Goal: Task Accomplishment & Management: Manage account settings

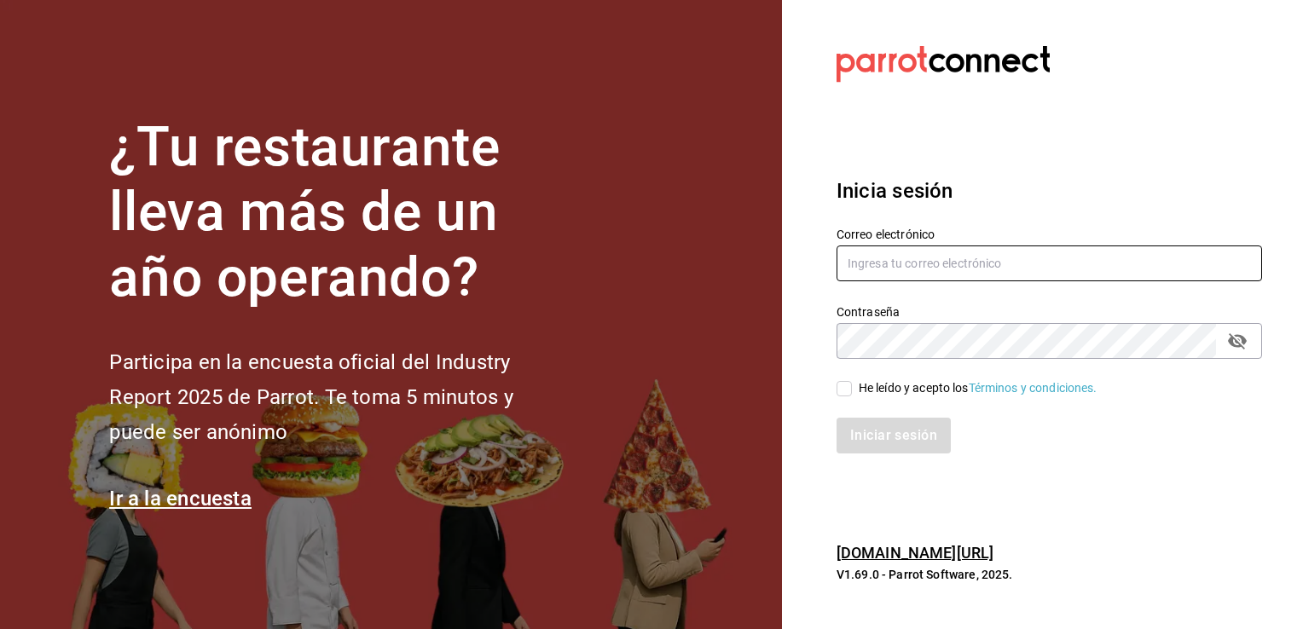
type input "[EMAIL_ADDRESS][DOMAIN_NAME]"
click at [887, 433] on div "Iniciar sesión" at bounding box center [1048, 436] width 425 height 36
click at [856, 389] on span "He leído y acepto los Términos y condiciones." at bounding box center [975, 388] width 246 height 18
click at [852, 389] on input "He leído y acepto los Términos y condiciones." at bounding box center [843, 388] width 15 height 15
checkbox input "true"
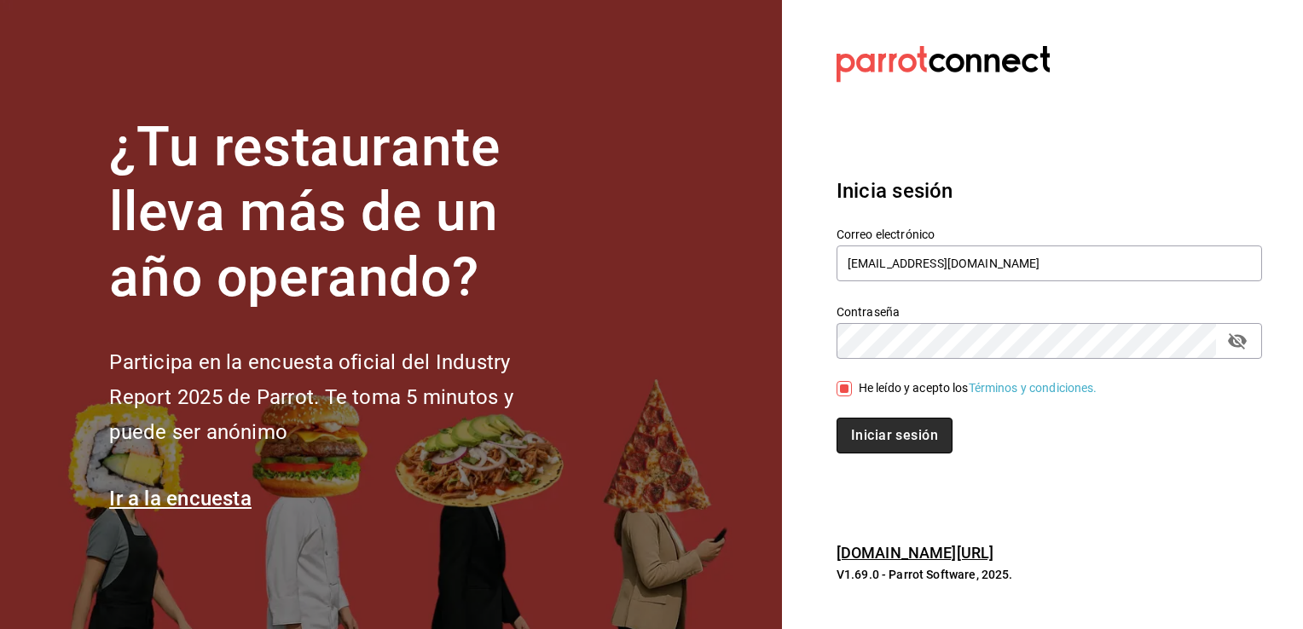
click at [860, 420] on button "Iniciar sesión" at bounding box center [894, 436] width 116 height 36
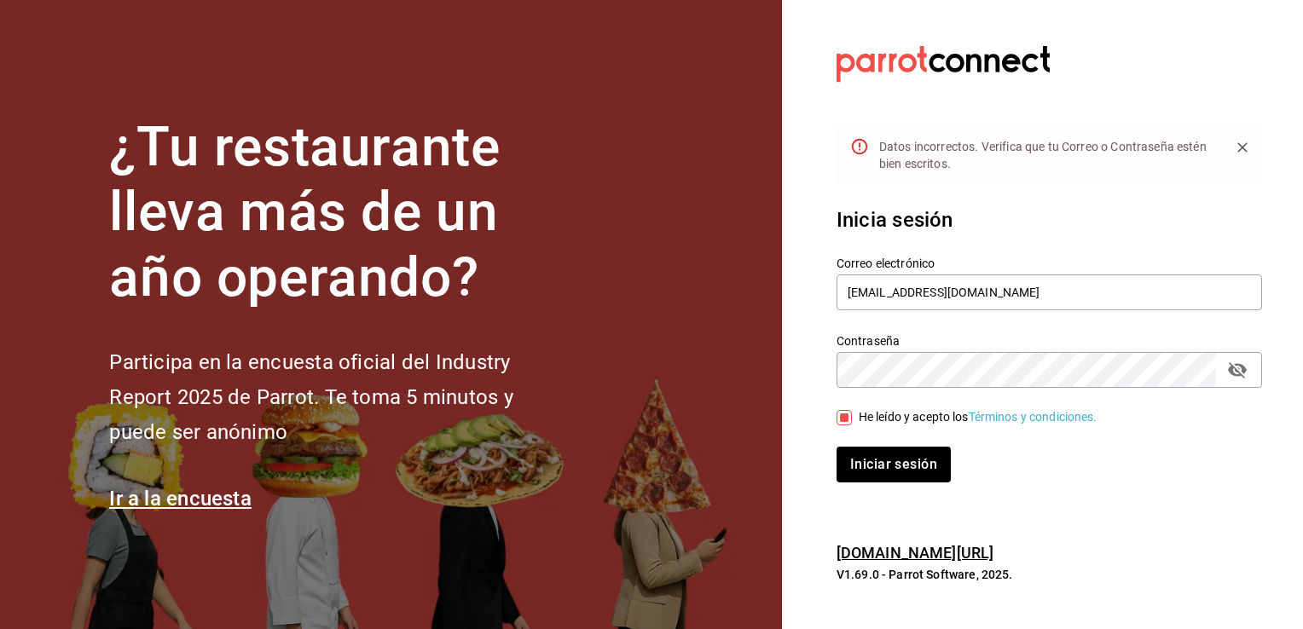
click at [865, 444] on div "Iniciar sesión" at bounding box center [1039, 454] width 446 height 56
click at [864, 463] on button "Iniciar sesión" at bounding box center [894, 465] width 116 height 36
click at [1231, 363] on icon "passwordField" at bounding box center [1237, 370] width 20 height 20
click at [916, 462] on button "Iniciar sesión" at bounding box center [894, 465] width 116 height 36
click at [897, 467] on button "Iniciar sesión" at bounding box center [894, 465] width 116 height 36
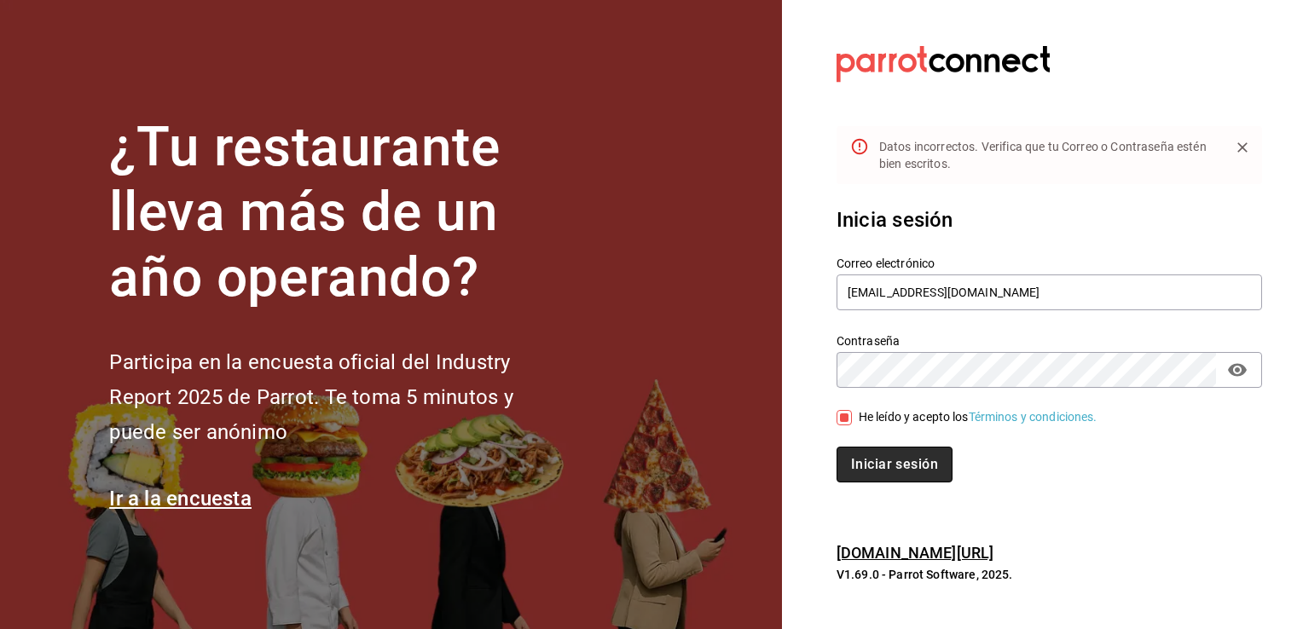
click at [904, 474] on button "Iniciar sesión" at bounding box center [894, 465] width 116 height 36
